Goal: Task Accomplishment & Management: Use online tool/utility

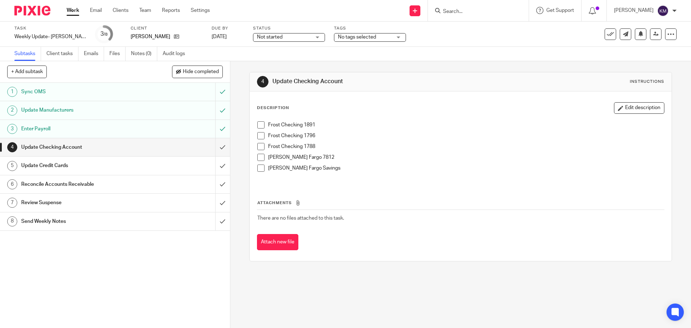
click at [258, 123] on span at bounding box center [260, 124] width 7 height 7
click at [258, 136] on span at bounding box center [260, 135] width 7 height 7
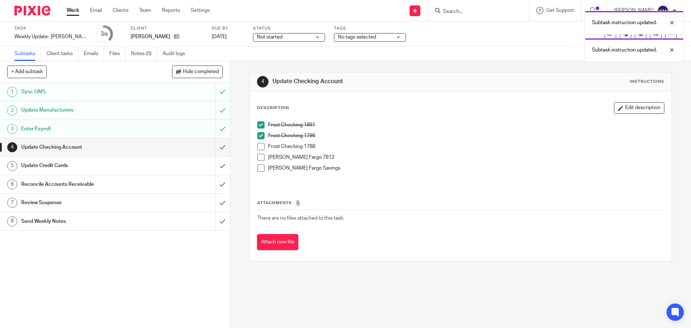
click at [258, 148] on span at bounding box center [260, 146] width 7 height 7
click at [260, 157] on span at bounding box center [260, 157] width 7 height 7
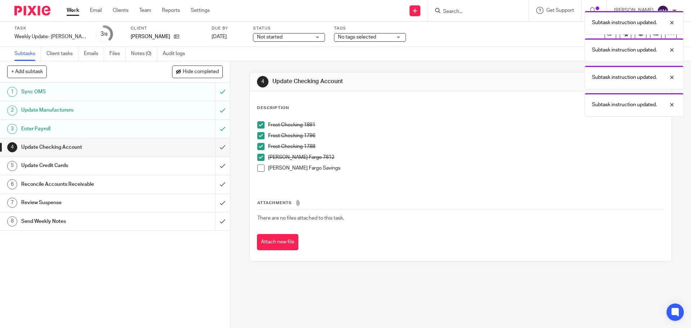
click at [259, 168] on span at bounding box center [260, 168] width 7 height 7
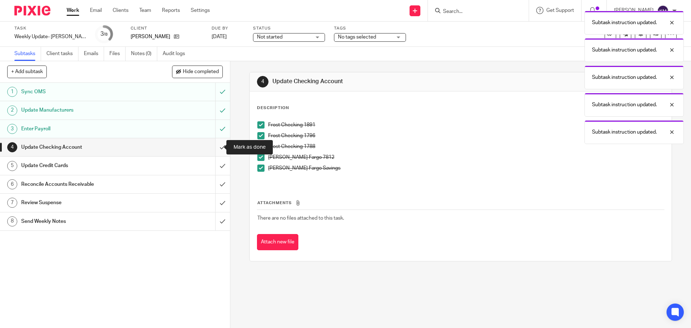
click at [216, 146] on input "submit" at bounding box center [115, 147] width 230 height 18
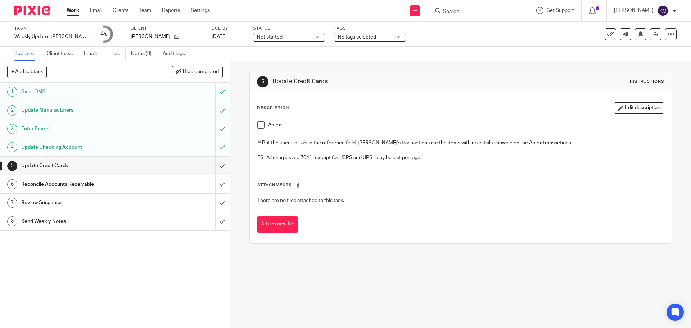
click at [157, 170] on div "Update Credit Cards" at bounding box center [114, 165] width 187 height 11
click at [257, 125] on span at bounding box center [260, 124] width 7 height 7
click at [217, 165] on input "submit" at bounding box center [115, 166] width 230 height 18
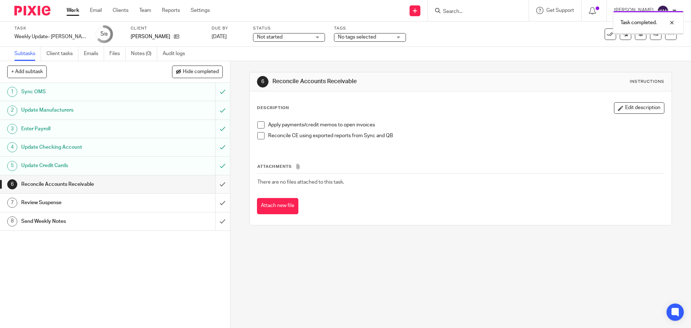
click at [215, 183] on input "submit" at bounding box center [115, 184] width 230 height 18
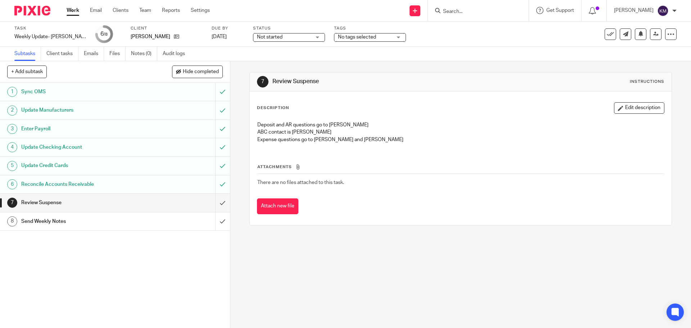
click at [176, 204] on div "Review Suspense" at bounding box center [114, 202] width 187 height 11
click at [172, 216] on div "Send Weekly Notes" at bounding box center [114, 221] width 187 height 11
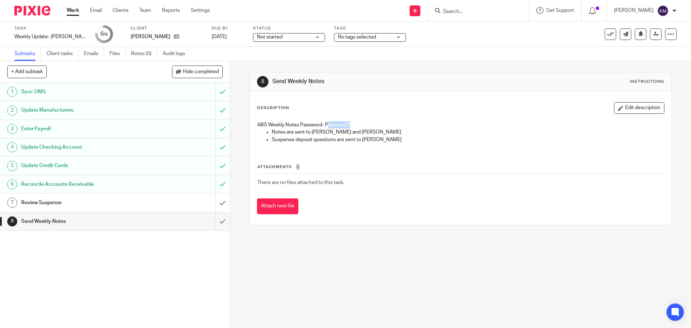
drag, startPoint x: 326, startPoint y: 122, endPoint x: 352, endPoint y: 124, distance: 26.0
click at [352, 124] on p "ABS Weekly Notes Password- Polumya22" at bounding box center [460, 124] width 406 height 7
drag, startPoint x: 323, startPoint y: 123, endPoint x: 349, endPoint y: 122, distance: 25.6
click at [349, 122] on p "ABS Weekly Notes Password- Polumya22" at bounding box center [460, 124] width 406 height 7
copy p "Polumya22"
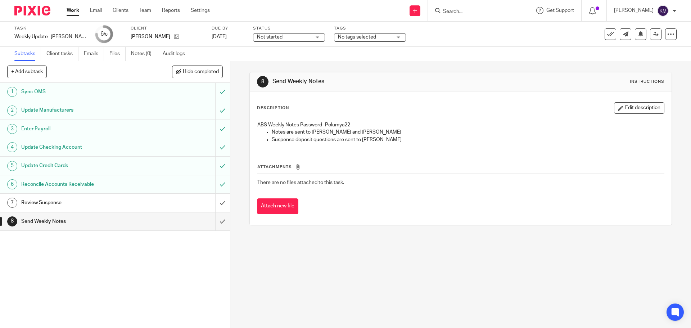
click at [400, 173] on tbody "Attachments There are no files attached to this task." at bounding box center [460, 177] width 407 height 28
drag, startPoint x: 433, startPoint y: 137, endPoint x: 418, endPoint y: 138, distance: 15.5
click at [433, 137] on p "Suspense deposit questions are sent to [PERSON_NAME]" at bounding box center [468, 139] width 392 height 7
drag, startPoint x: 324, startPoint y: 125, endPoint x: 349, endPoint y: 121, distance: 25.1
click at [348, 121] on p "ABS Weekly Notes Password- Polumya22" at bounding box center [460, 124] width 406 height 7
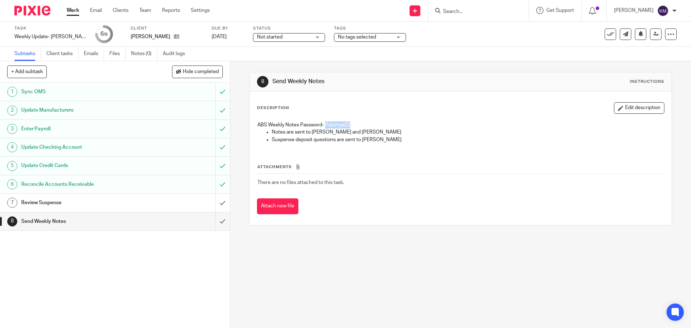
copy p "Polumya22"
click at [219, 206] on input "submit" at bounding box center [115, 203] width 230 height 18
click at [217, 221] on input "submit" at bounding box center [115, 221] width 230 height 18
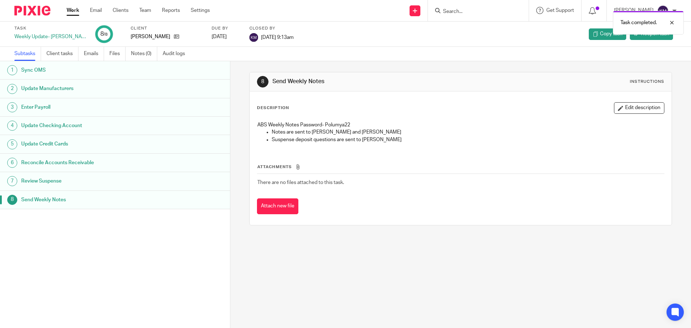
click at [74, 10] on link "Work" at bounding box center [73, 10] width 13 height 7
